Goal: Complete application form

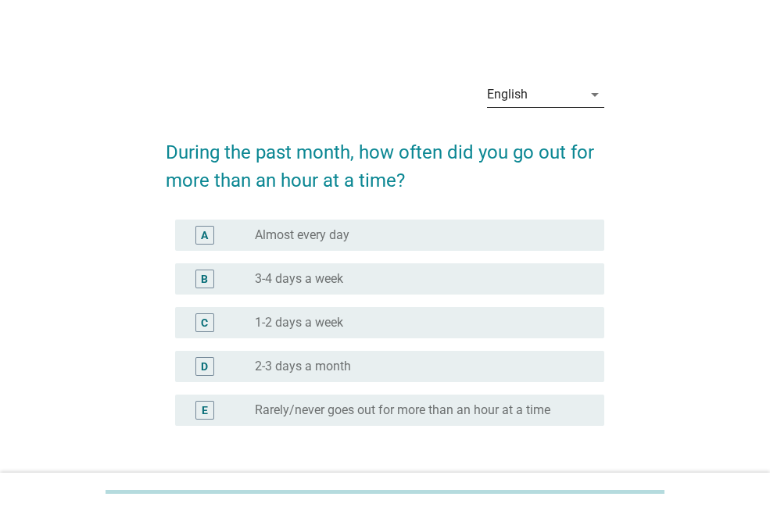
click at [532, 94] on div "English" at bounding box center [534, 94] width 95 height 25
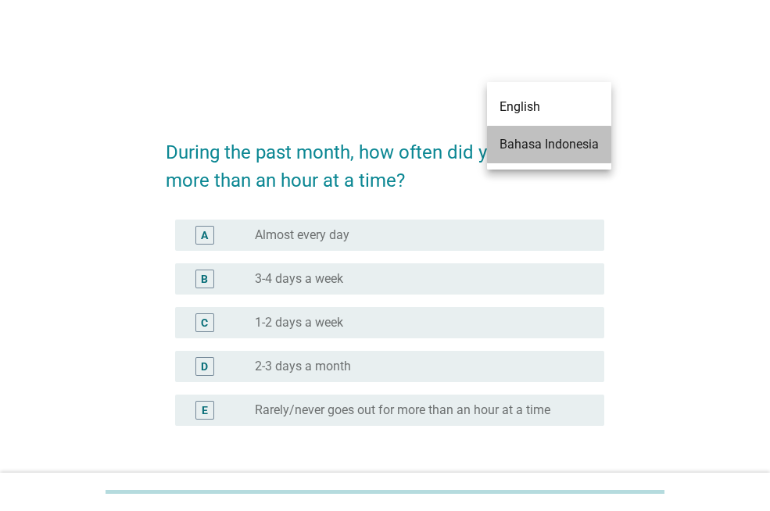
click at [542, 141] on div "Bahasa Indonesia" at bounding box center [548, 144] width 99 height 19
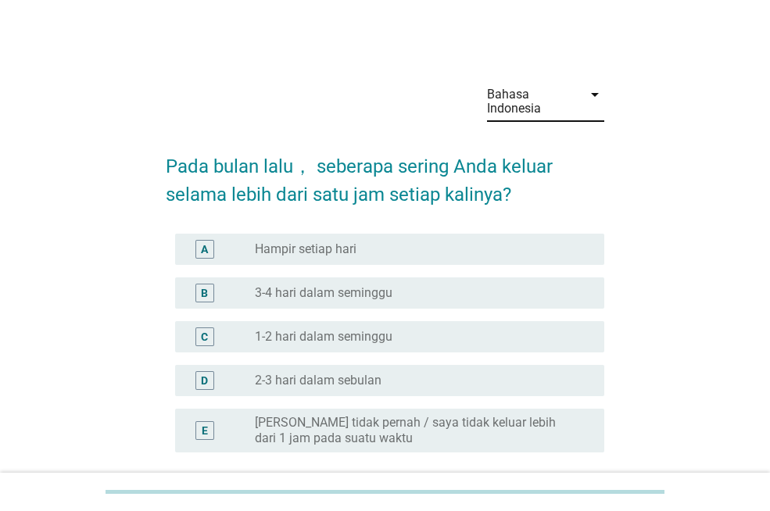
click at [296, 334] on label "1-2 hari dalam seminggu" at bounding box center [324, 337] width 138 height 16
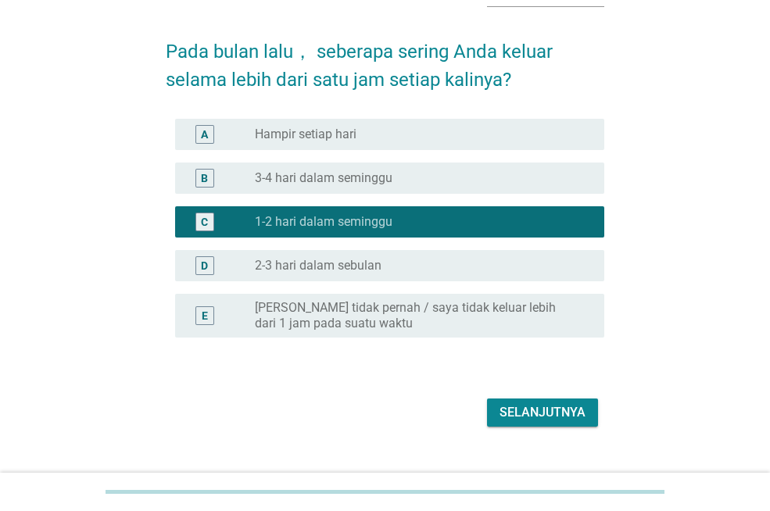
scroll to position [122, 0]
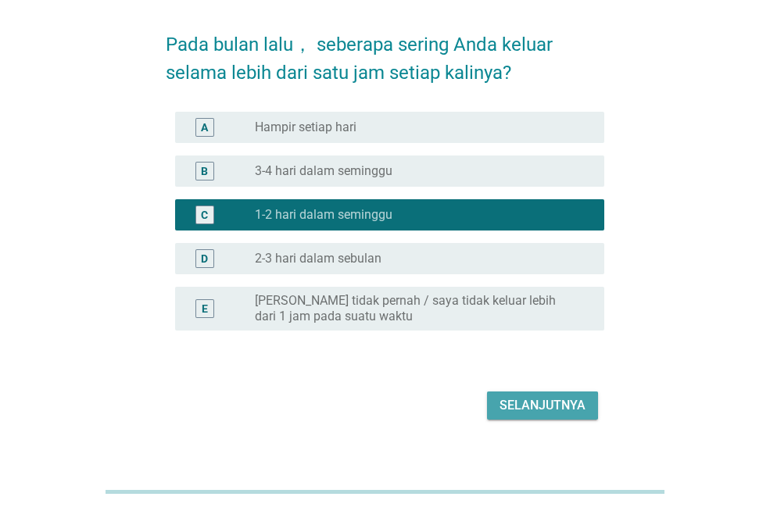
click at [514, 402] on div "Selanjutnya" at bounding box center [542, 405] width 86 height 19
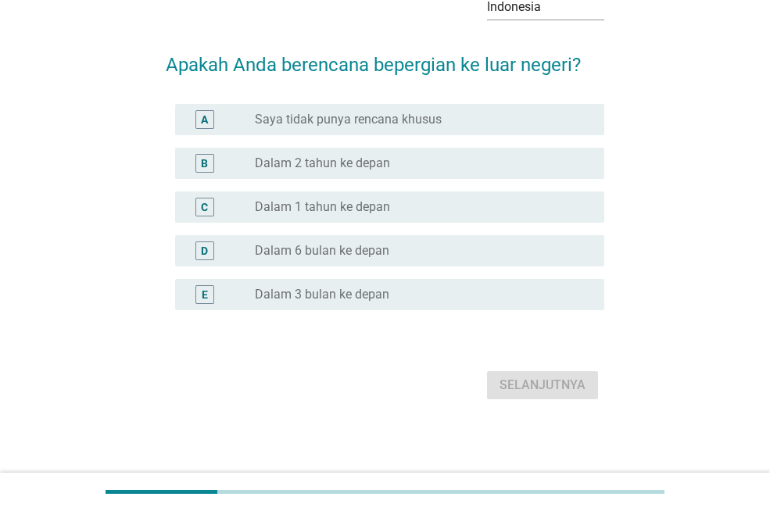
scroll to position [0, 0]
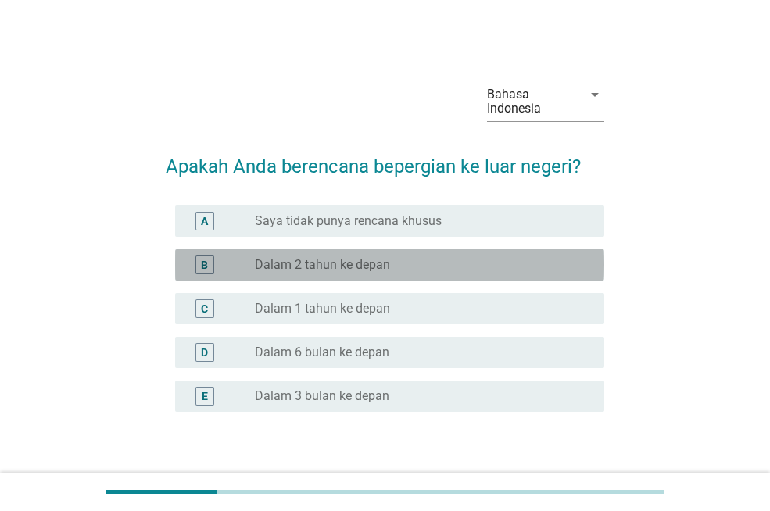
click at [232, 270] on div "B" at bounding box center [221, 265] width 67 height 19
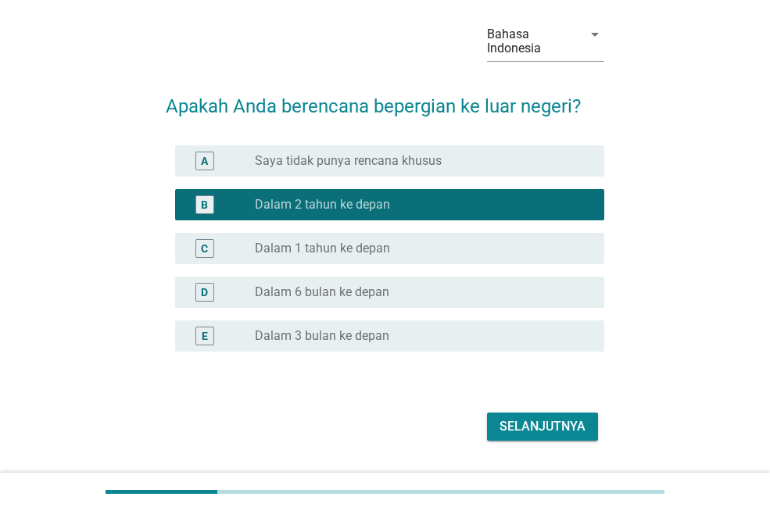
scroll to position [88, 0]
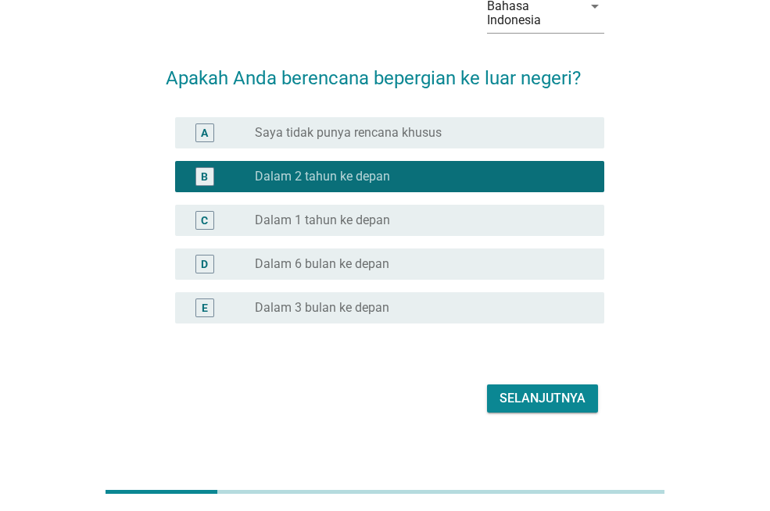
click at [555, 408] on button "Selanjutnya" at bounding box center [542, 399] width 111 height 28
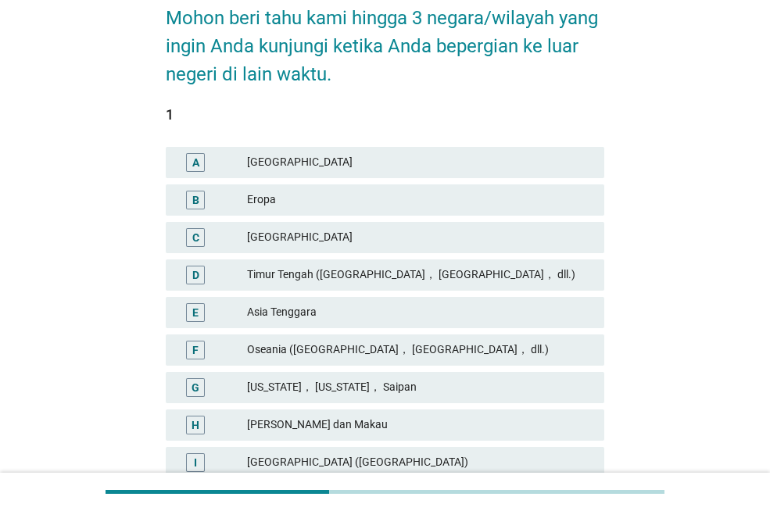
scroll to position [164, 0]
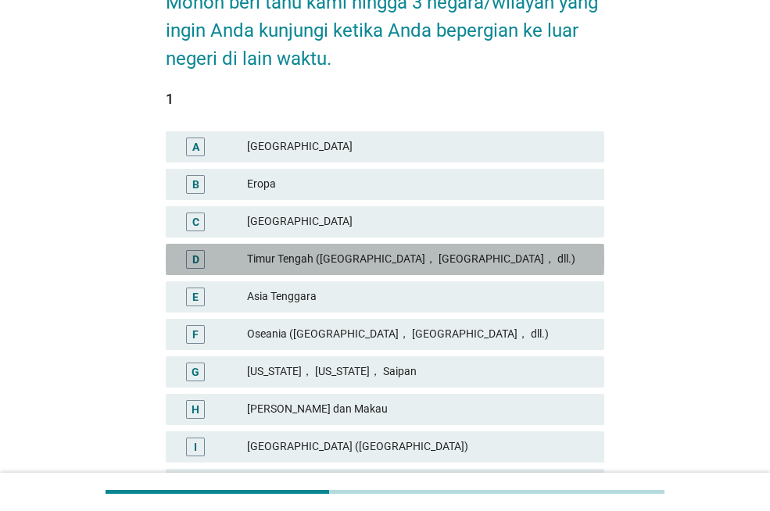
click at [194, 260] on div "D" at bounding box center [195, 259] width 7 height 16
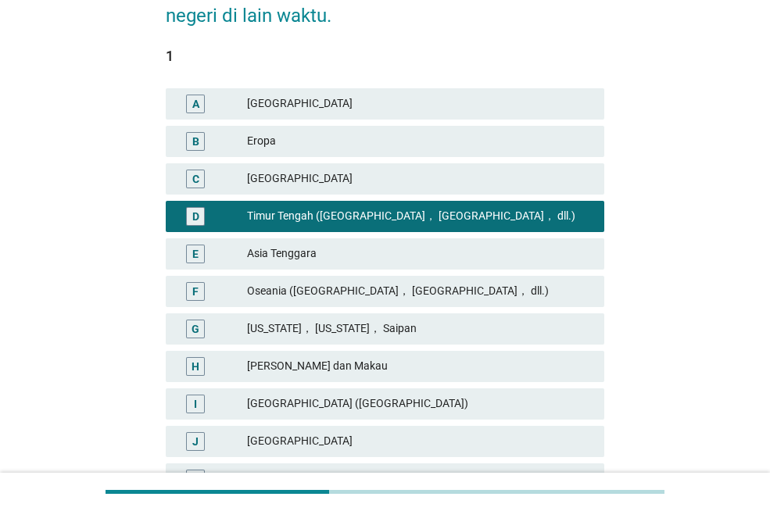
scroll to position [206, 0]
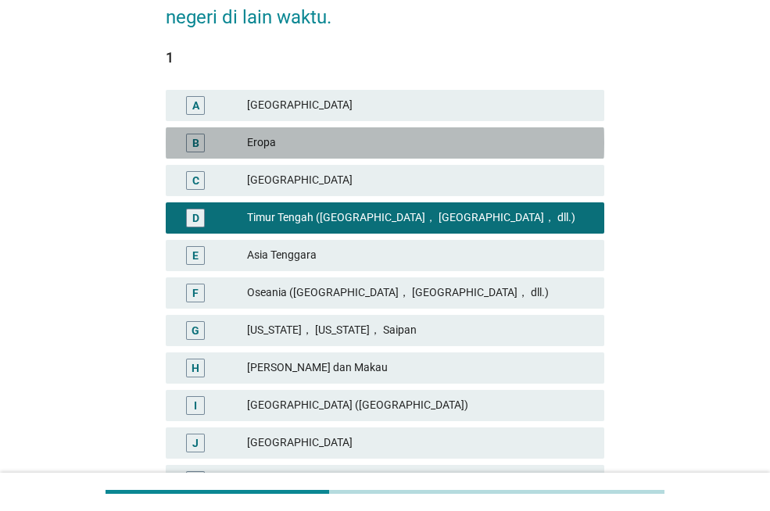
click at [216, 141] on div "B" at bounding box center [212, 143] width 69 height 19
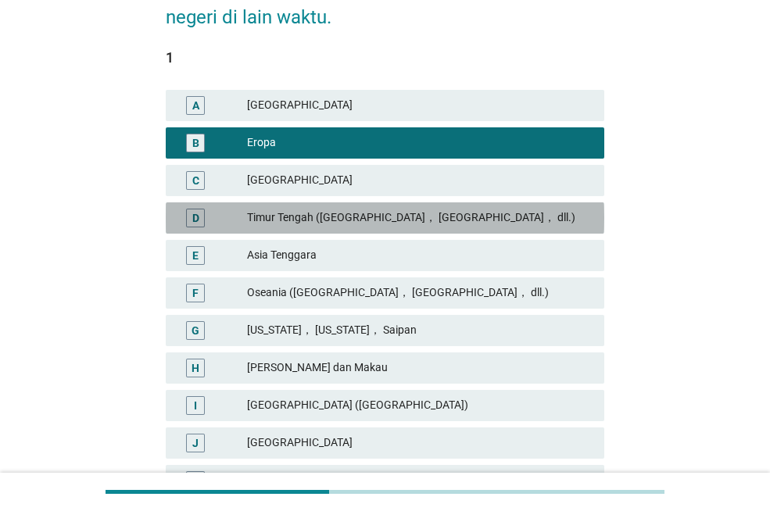
click at [234, 220] on div "D" at bounding box center [212, 218] width 69 height 19
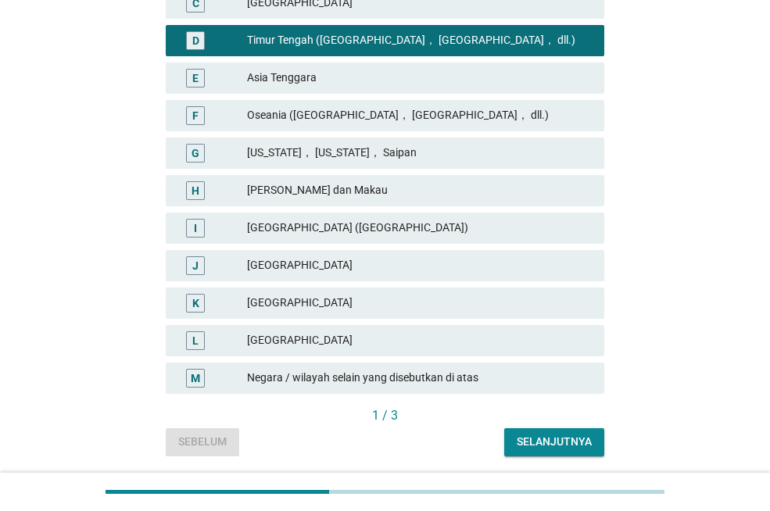
scroll to position [397, 0]
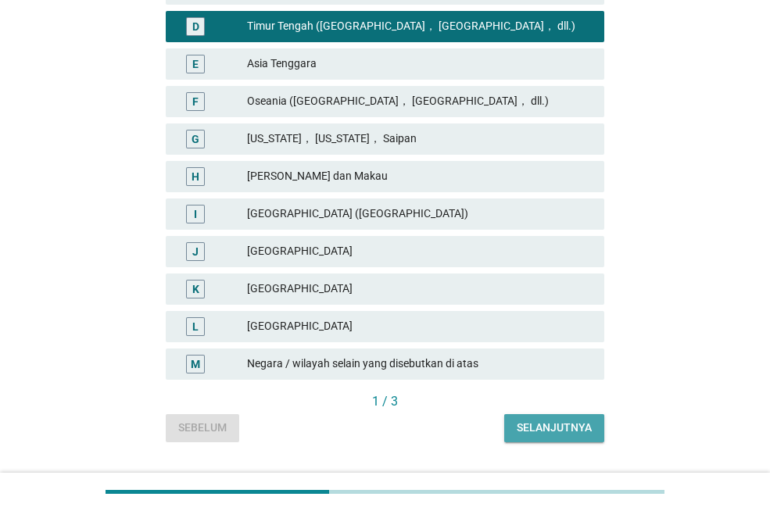
click at [560, 419] on button "Selanjutnya" at bounding box center [554, 428] width 100 height 28
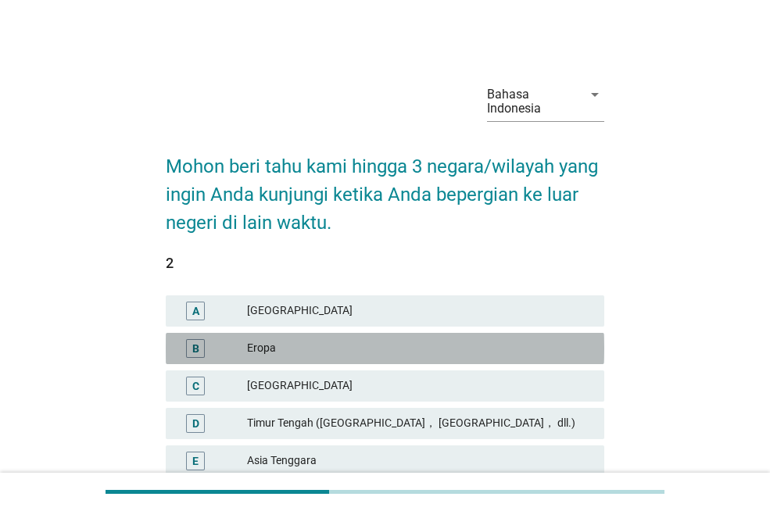
click at [334, 356] on div "Eropa" at bounding box center [419, 348] width 345 height 19
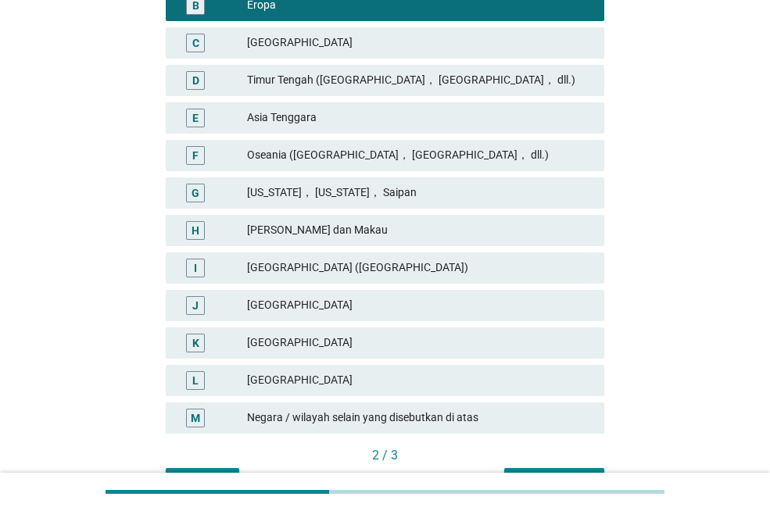
scroll to position [391, 0]
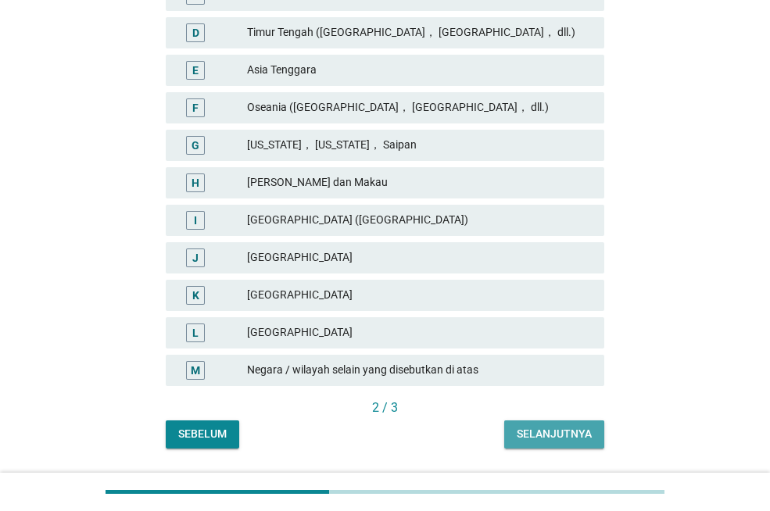
click at [532, 438] on div "Selanjutnya" at bounding box center [554, 434] width 75 height 16
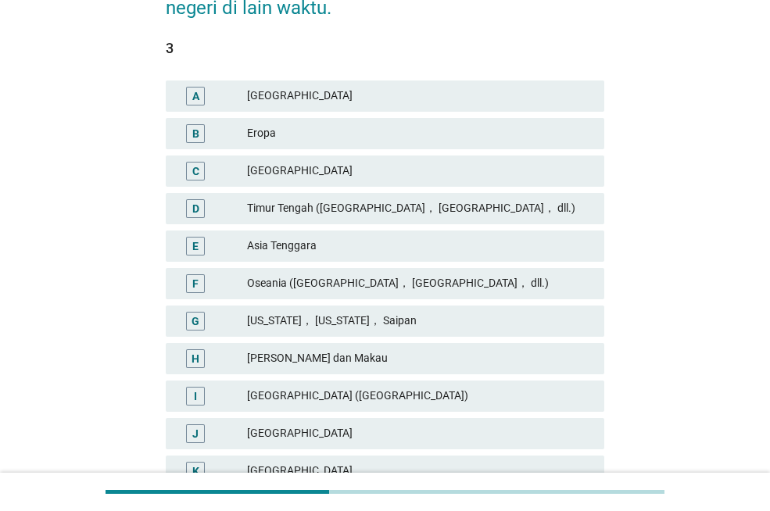
scroll to position [218, 0]
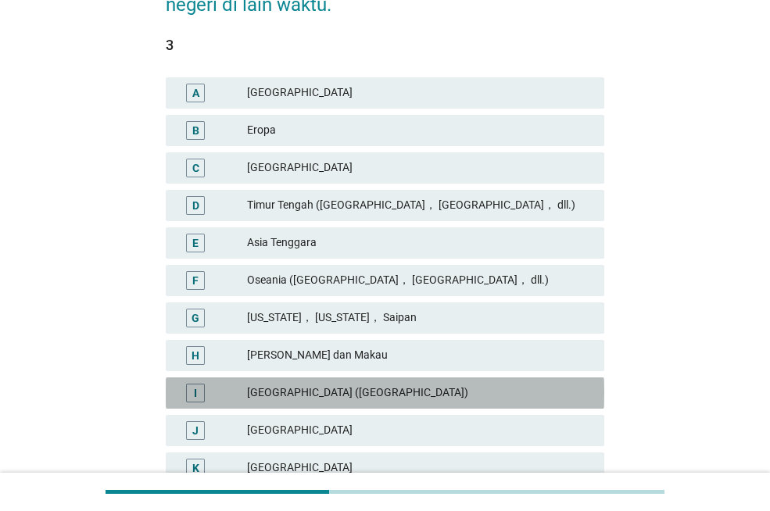
click at [299, 392] on div "[GEOGRAPHIC_DATA] ([GEOGRAPHIC_DATA])" at bounding box center [419, 393] width 345 height 19
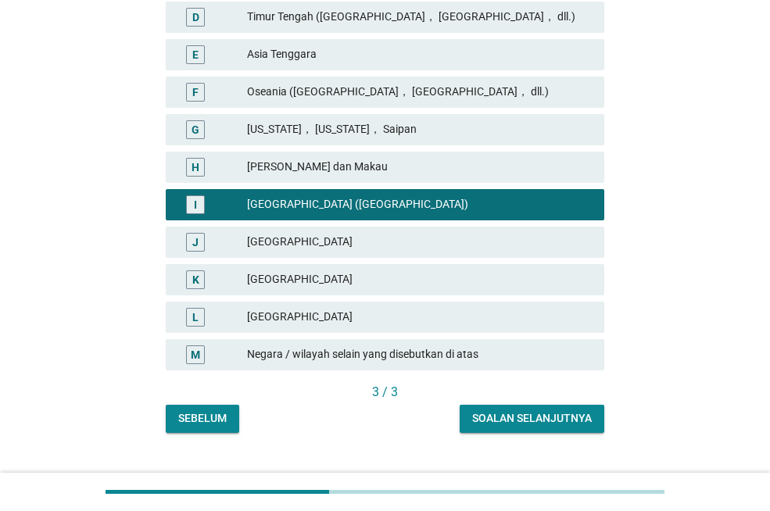
scroll to position [435, 0]
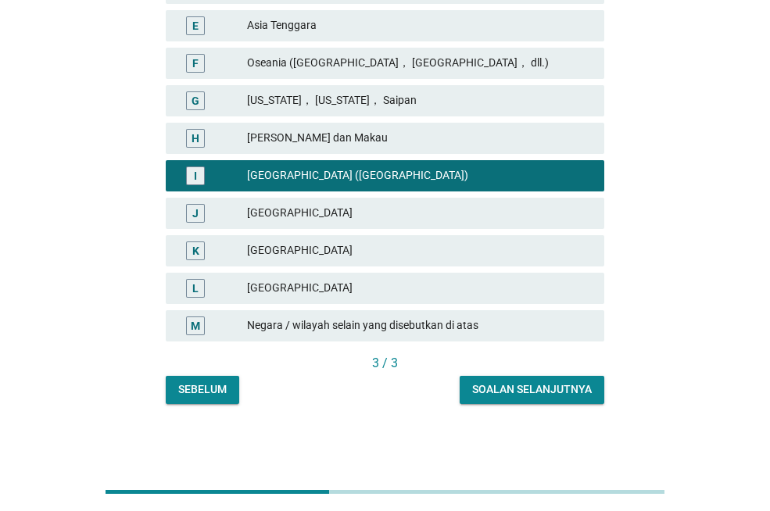
click at [505, 392] on div "Soalan selanjutnya" at bounding box center [532, 389] width 120 height 16
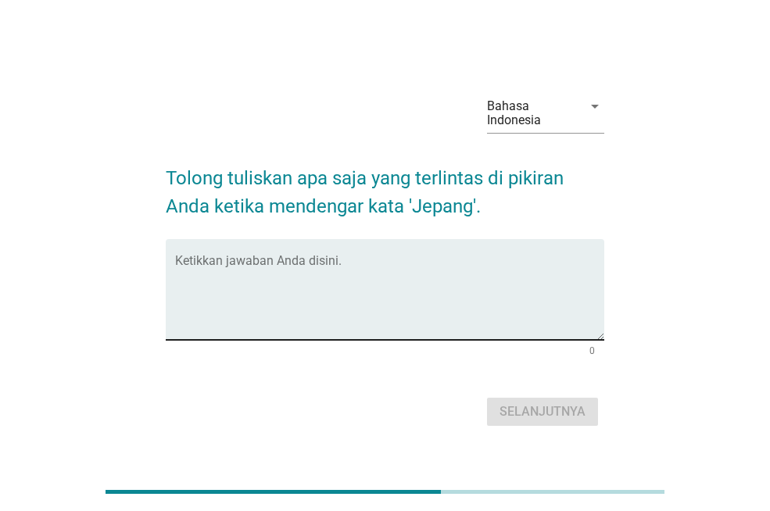
click at [309, 271] on textarea "Ketikkan jawaban Anda disini." at bounding box center [389, 299] width 429 height 82
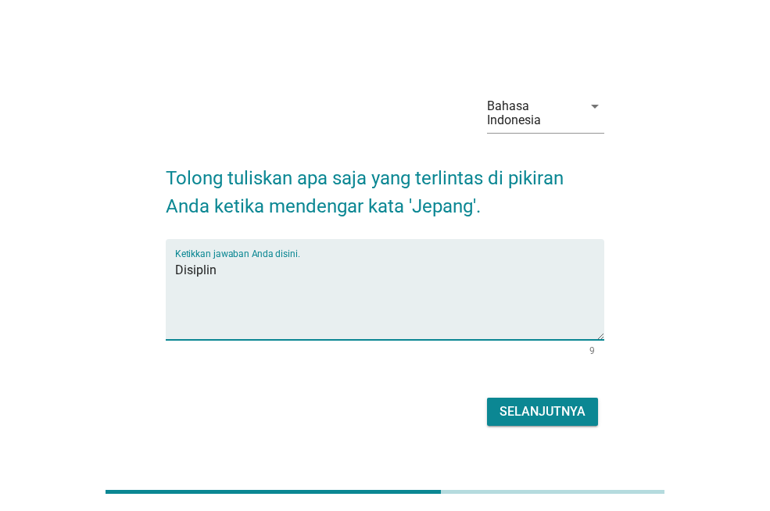
type textarea "Disiplin"
click at [548, 416] on div "Selanjutnya" at bounding box center [542, 411] width 86 height 19
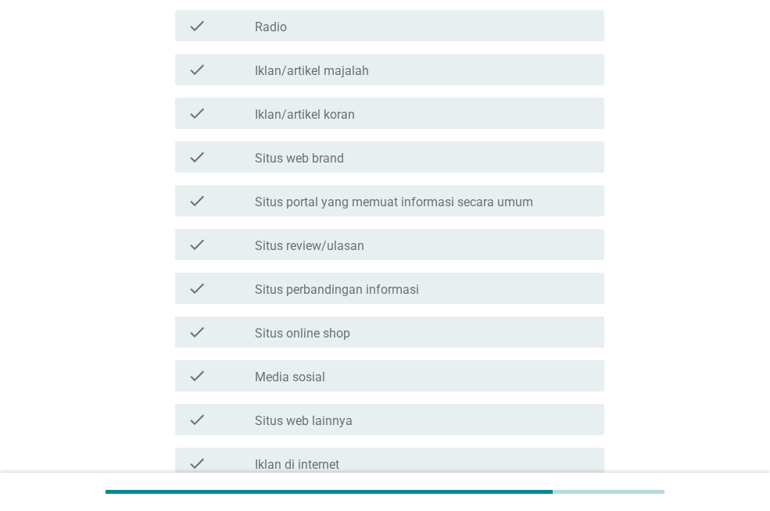
scroll to position [363, 0]
click at [256, 370] on label "Media sosial" at bounding box center [290, 376] width 70 height 16
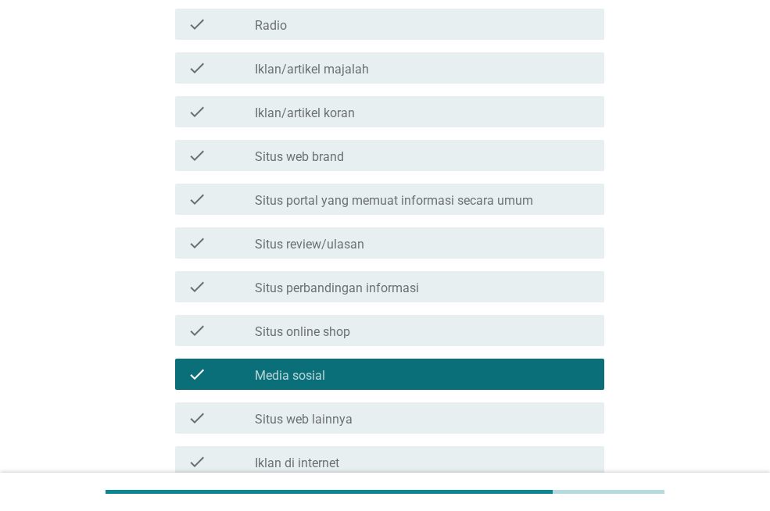
click at [277, 207] on label "Situs portal yang memuat informasi secara umum" at bounding box center [394, 201] width 278 height 16
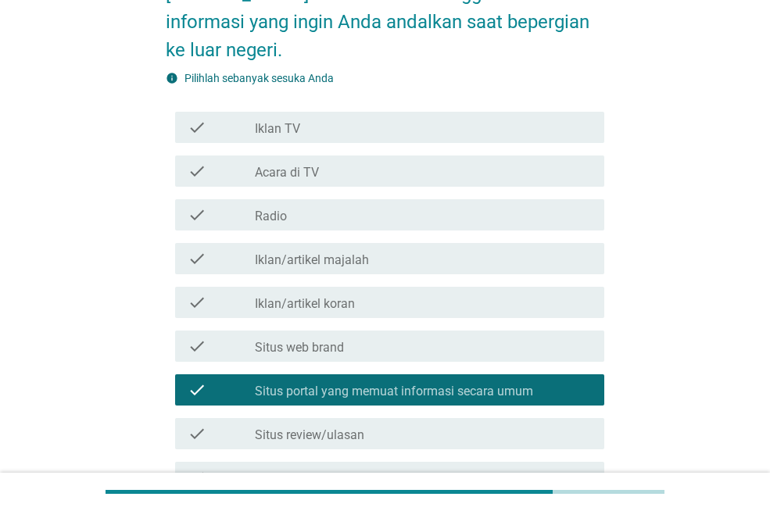
scroll to position [176, 0]
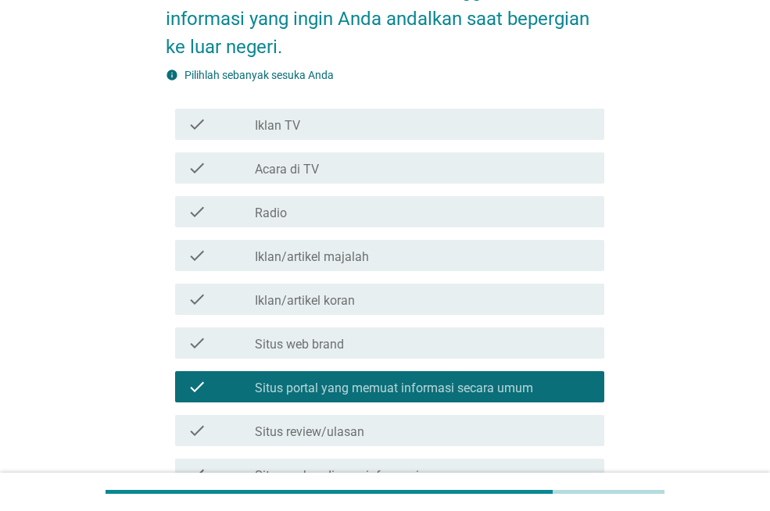
click at [270, 170] on label "Acara di TV" at bounding box center [287, 170] width 64 height 16
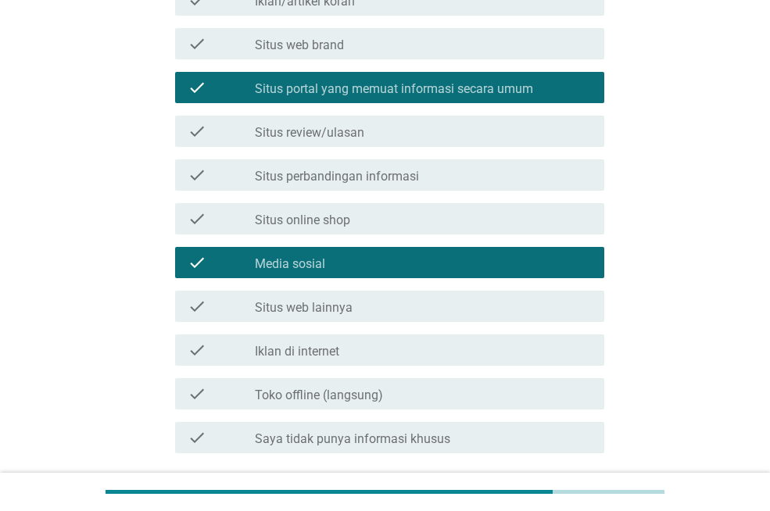
scroll to position [520, 0]
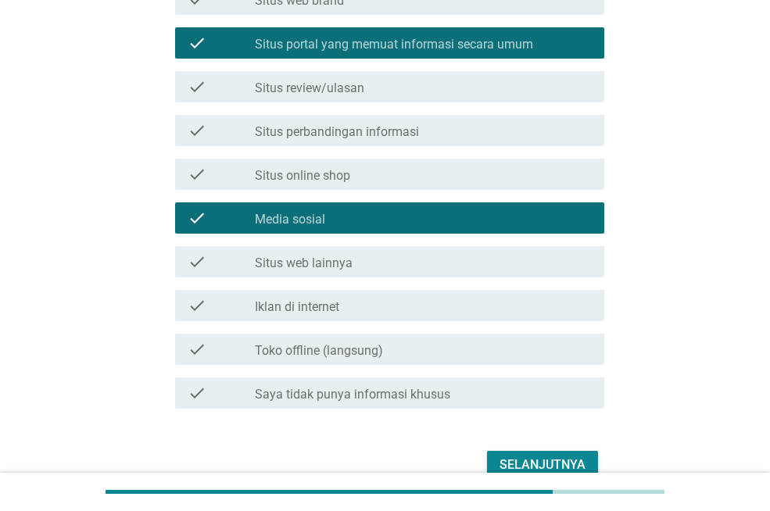
click at [523, 451] on button "Selanjutnya" at bounding box center [542, 465] width 111 height 28
